Goal: Task Accomplishment & Management: Complete application form

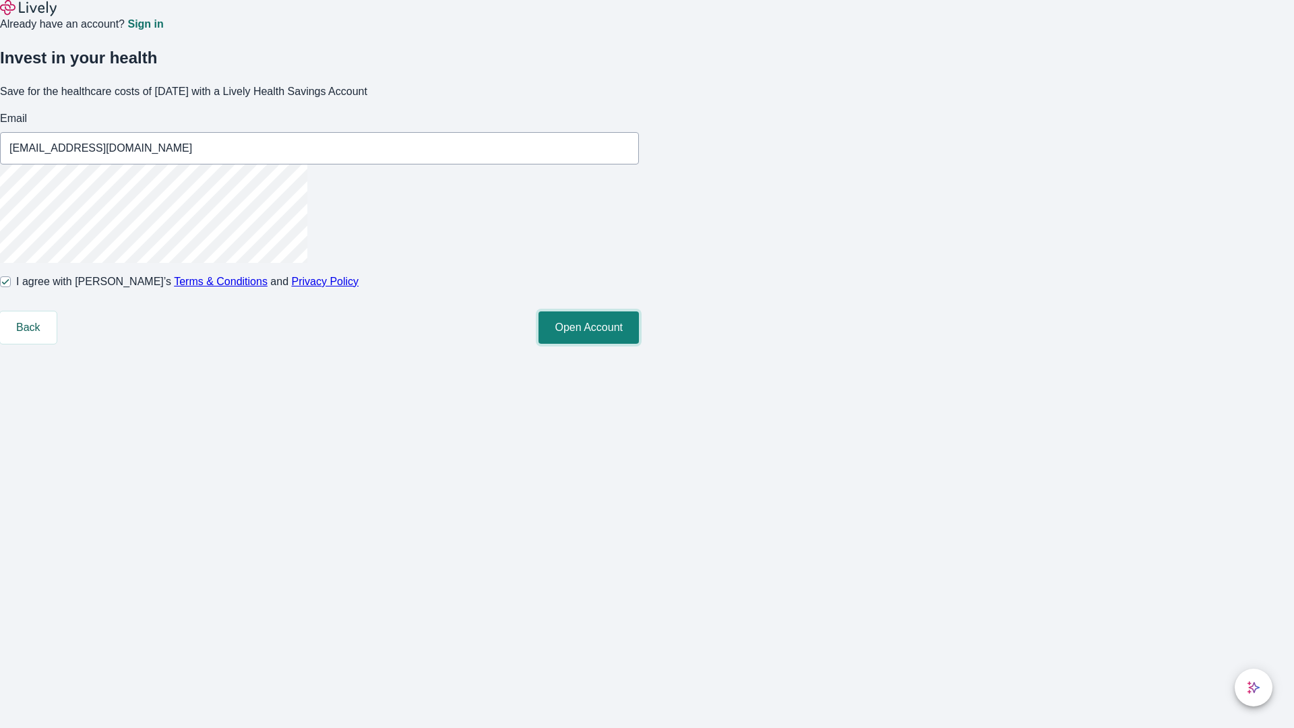
click at [639, 344] on button "Open Account" at bounding box center [589, 327] width 100 height 32
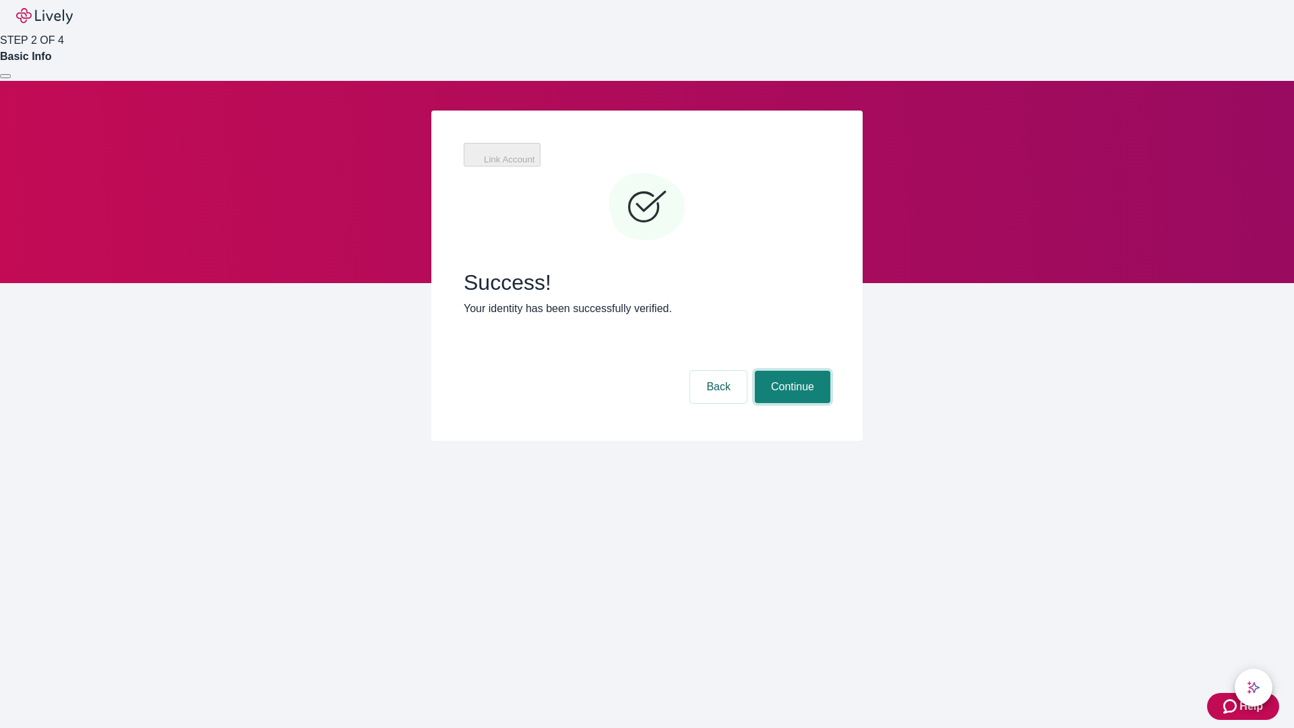
click at [791, 371] on button "Continue" at bounding box center [792, 387] width 75 height 32
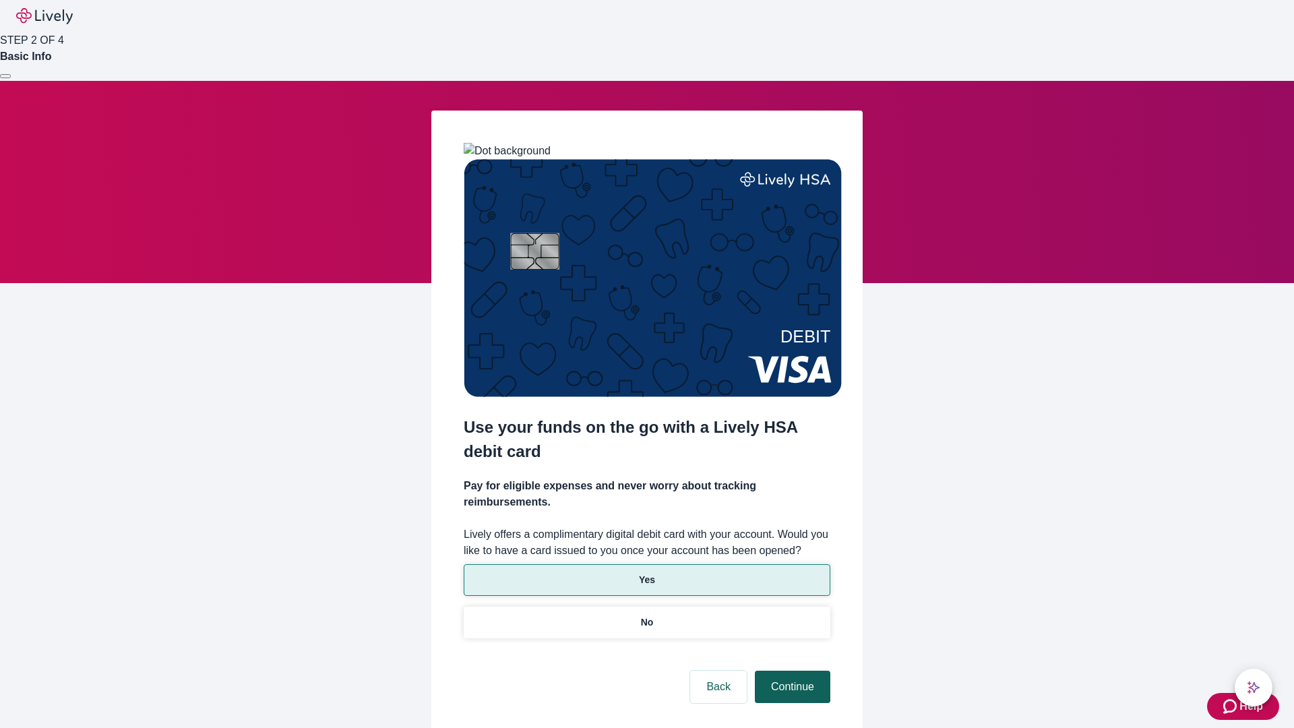
click at [646, 615] on p "No" at bounding box center [647, 622] width 13 height 14
click at [791, 671] on button "Continue" at bounding box center [792, 687] width 75 height 32
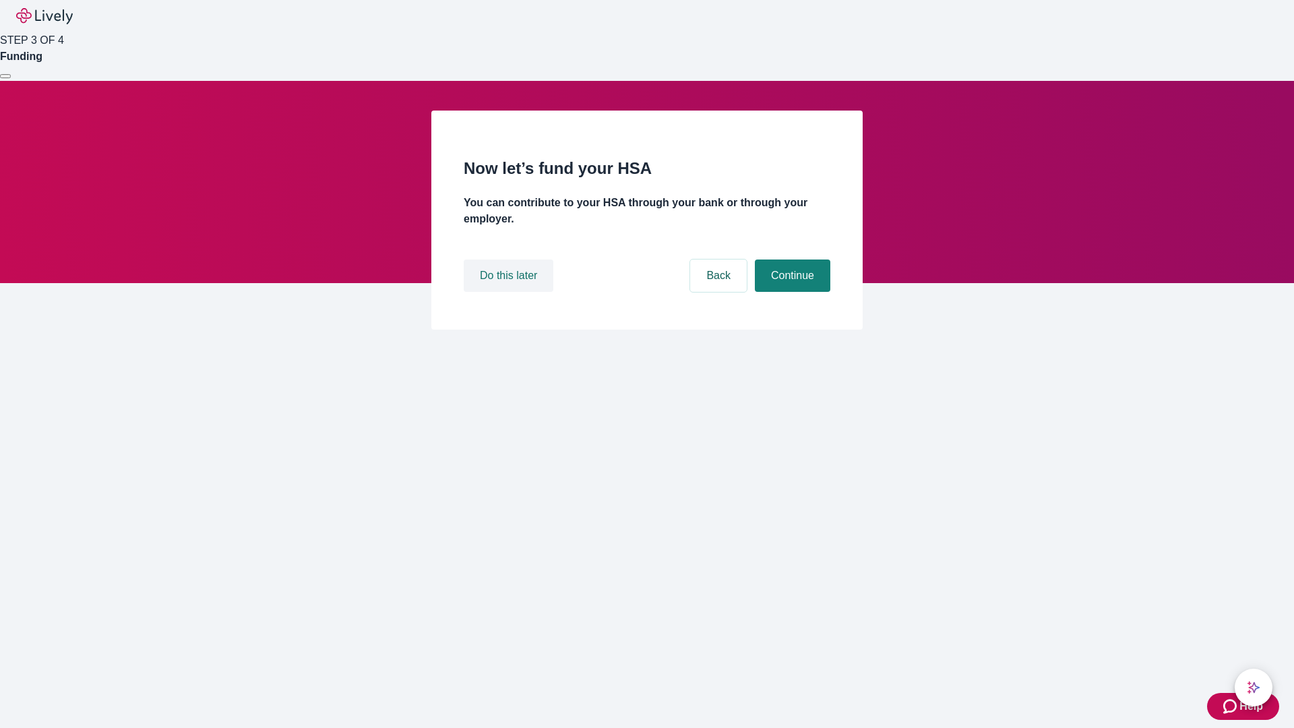
click at [510, 292] on button "Do this later" at bounding box center [509, 275] width 90 height 32
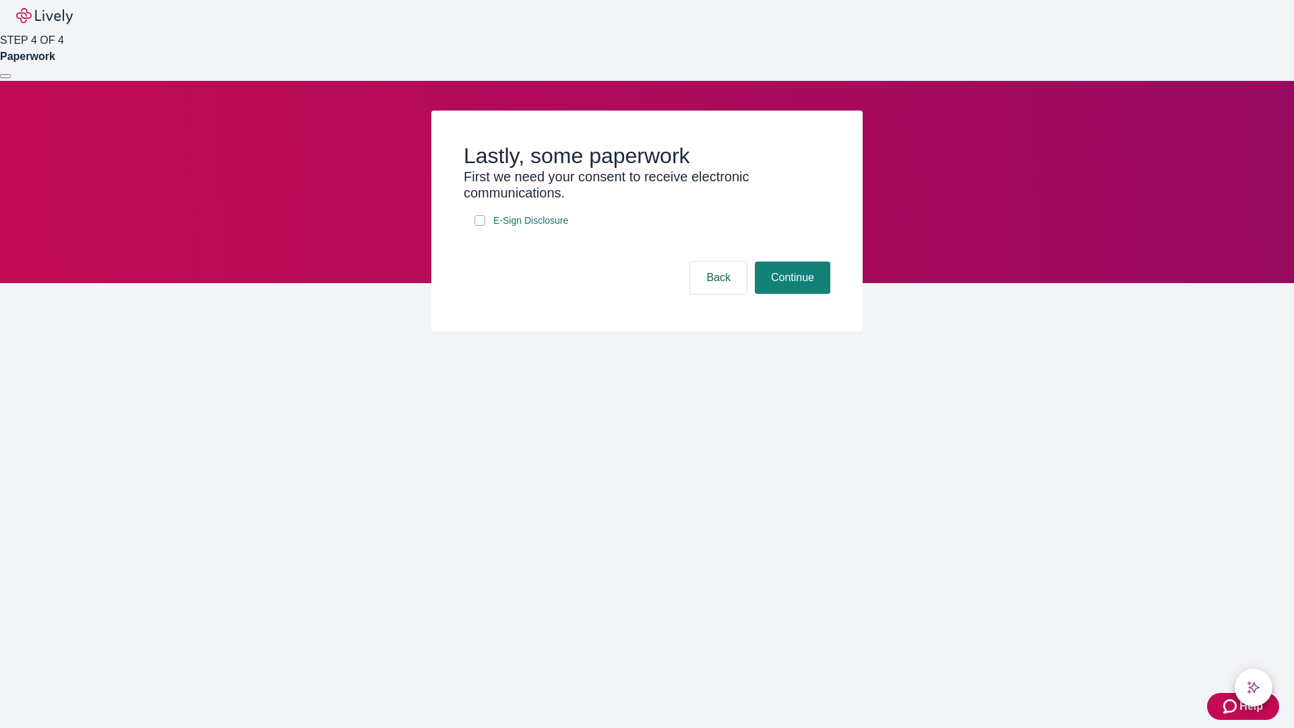
click at [480, 226] on input "E-Sign Disclosure" at bounding box center [480, 220] width 11 height 11
checkbox input "true"
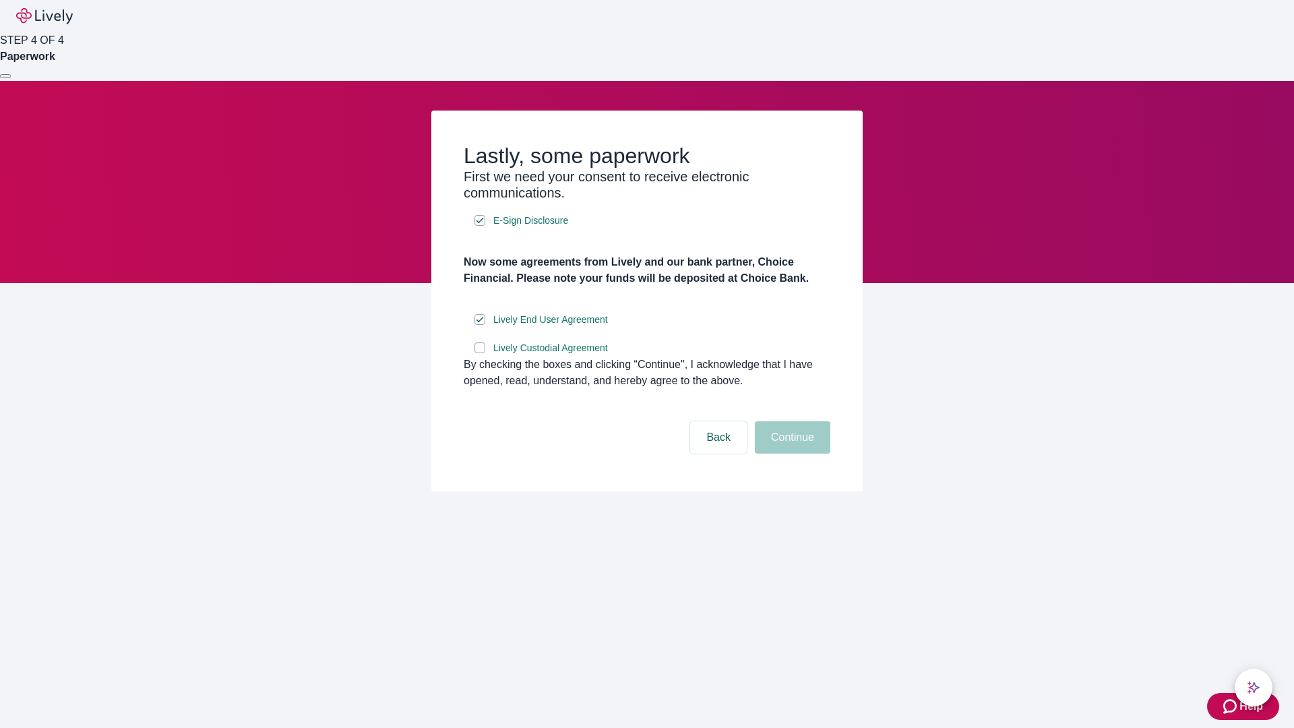
click at [480, 353] on input "Lively Custodial Agreement" at bounding box center [480, 347] width 11 height 11
checkbox input "true"
click at [791, 454] on button "Continue" at bounding box center [792, 437] width 75 height 32
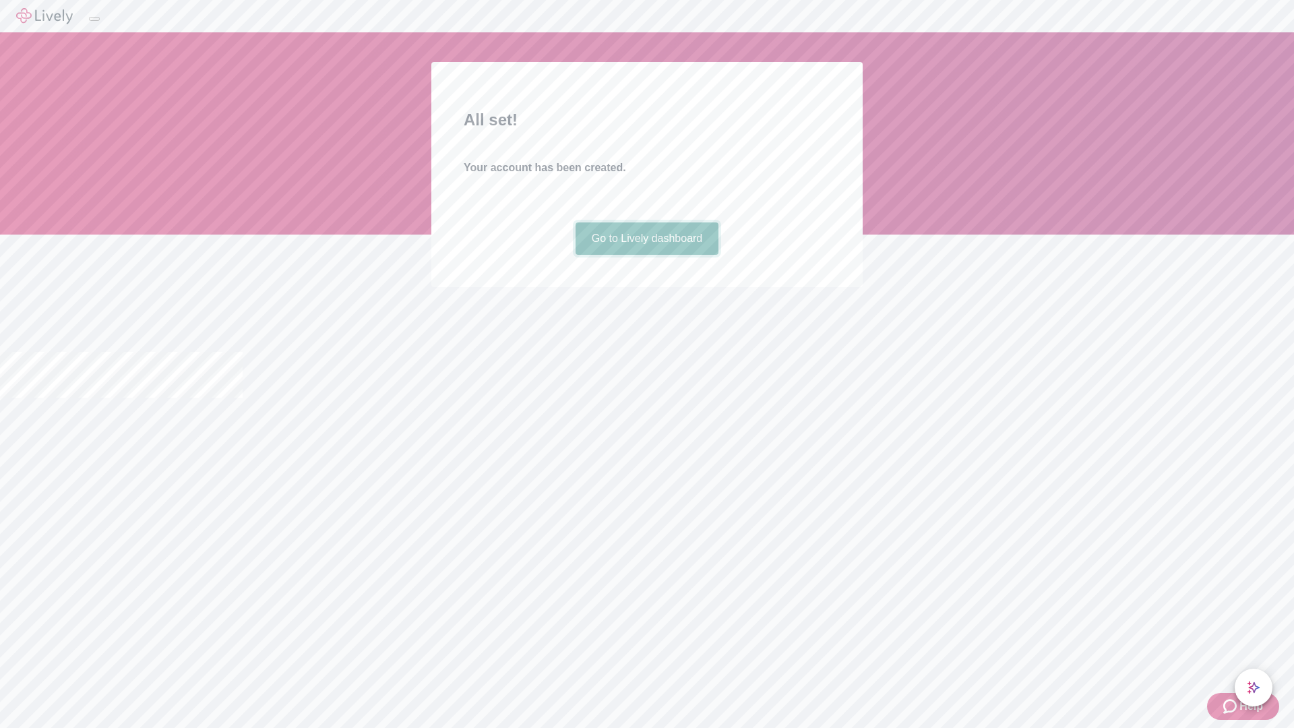
click at [646, 255] on link "Go to Lively dashboard" at bounding box center [648, 238] width 144 height 32
